Goal: Find specific page/section: Find specific page/section

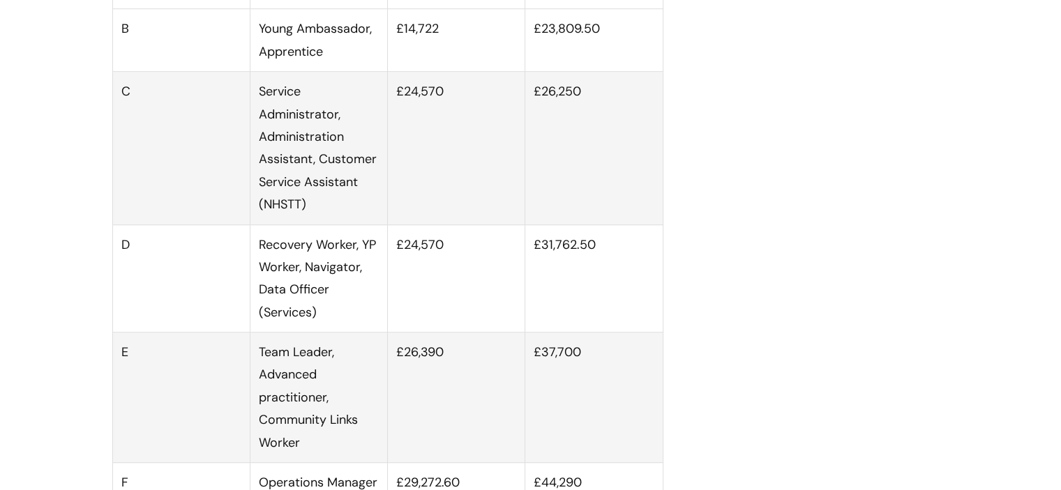
scroll to position [933, 0]
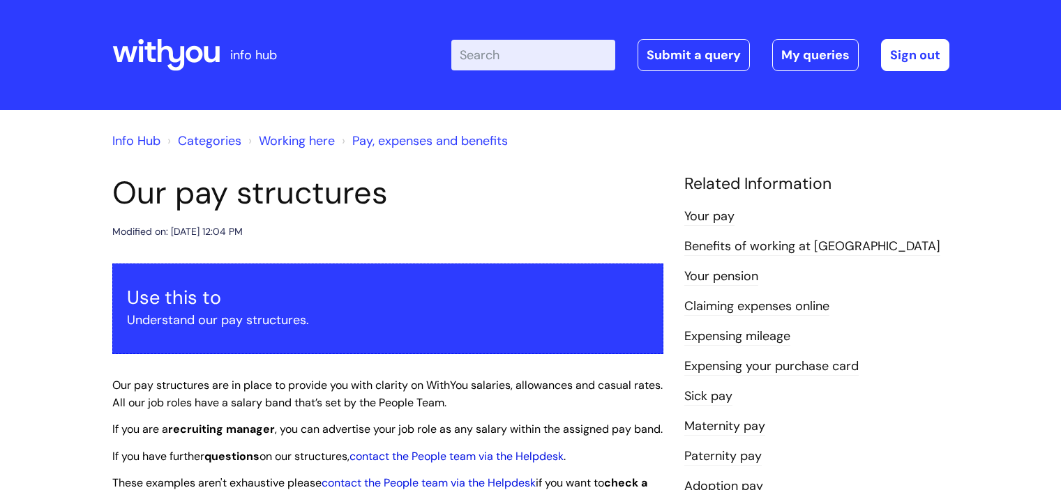
scroll to position [933, 0]
